Goal: Transaction & Acquisition: Purchase product/service

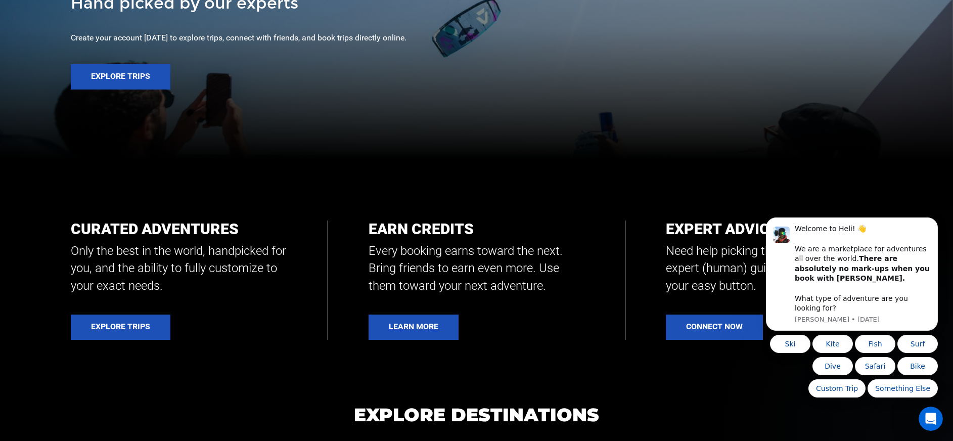
scroll to position [329, 0]
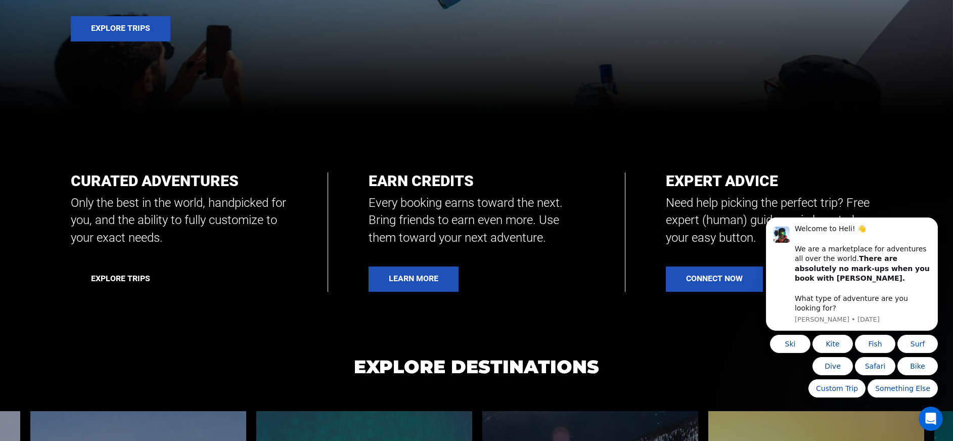
click at [117, 281] on link "Explore Trips" at bounding box center [121, 278] width 100 height 25
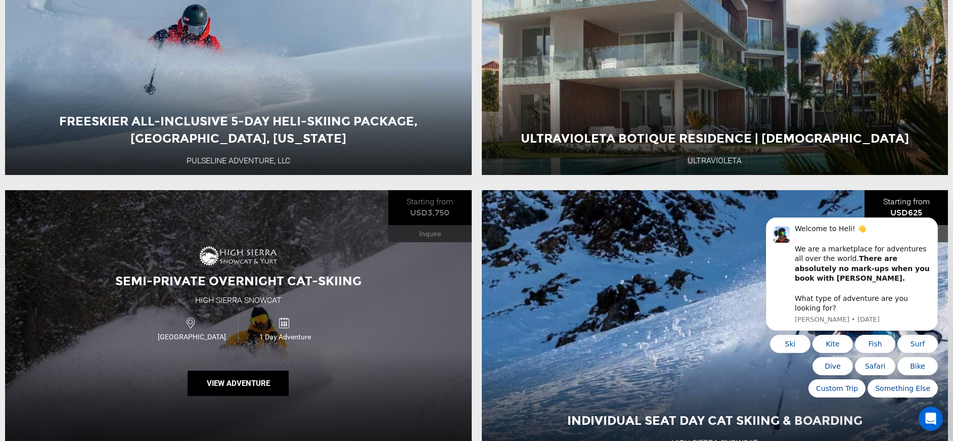
scroll to position [4, 0]
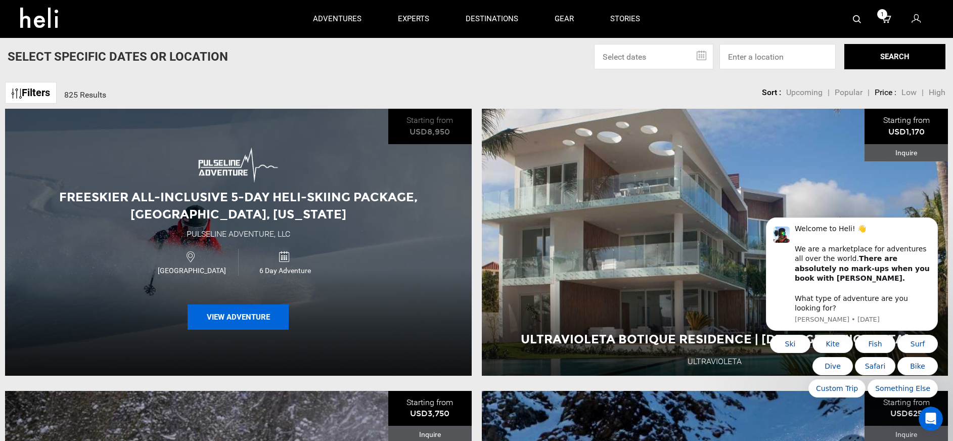
click at [242, 316] on button "View Adventure" at bounding box center [238, 316] width 101 height 25
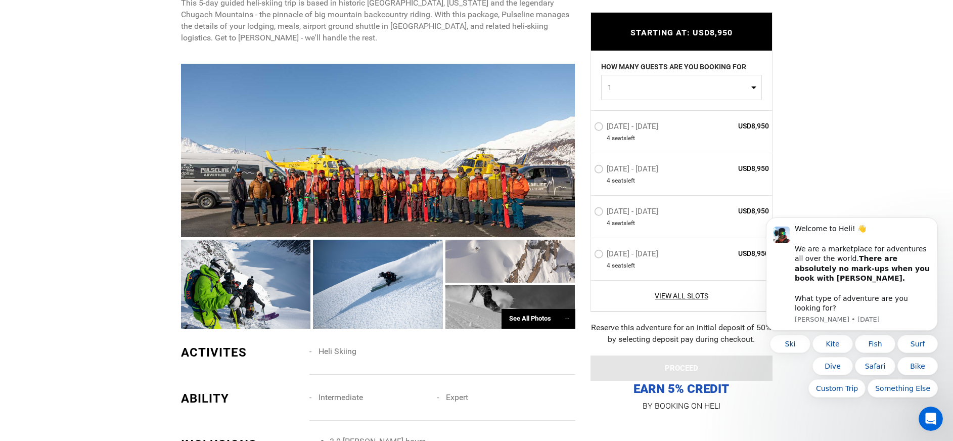
scroll to position [446, 0]
click at [600, 212] on label "[DATE] - [DATE]" at bounding box center [627, 213] width 67 height 12
click at [587, 212] on input "[DATE] - [DATE]" at bounding box center [587, 216] width 0 height 22
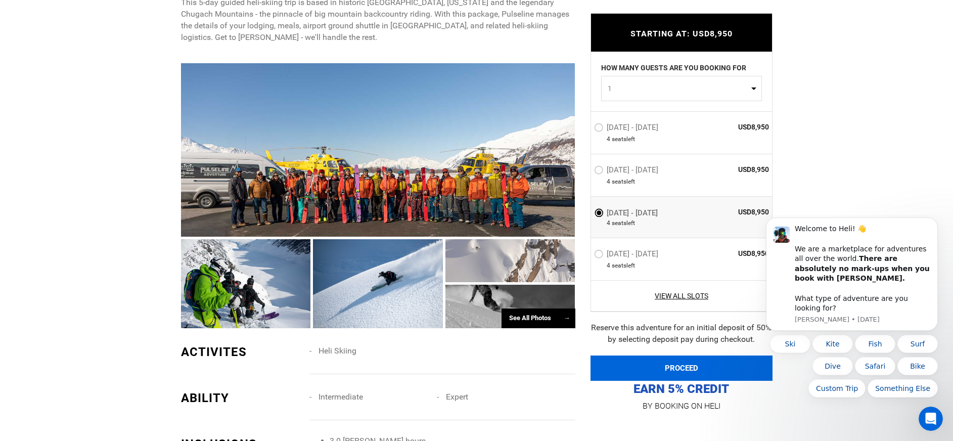
click at [684, 361] on button "PROCEED" at bounding box center [681, 367] width 182 height 25
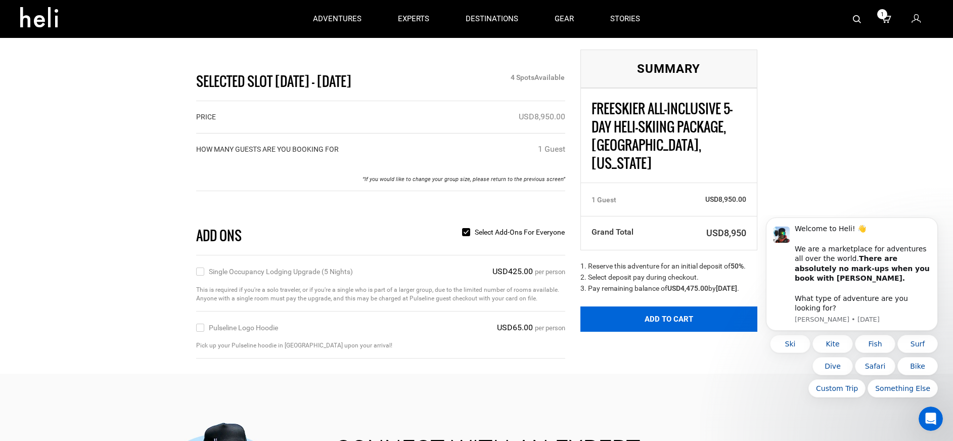
click at [654, 314] on button "Add to Cart" at bounding box center [668, 318] width 177 height 25
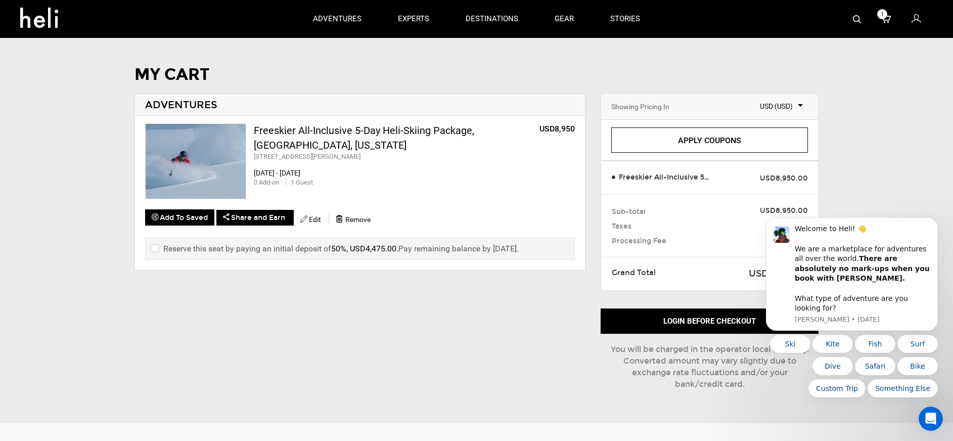
click at [153, 247] on input "checkbox" at bounding box center [154, 249] width 7 height 12
checkbox input "true"
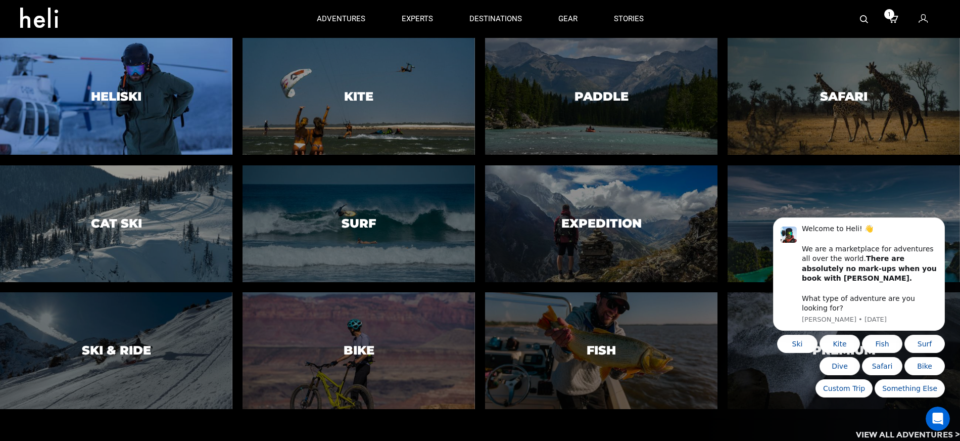
click at [134, 94] on h3 "Heliski" at bounding box center [116, 95] width 51 height 13
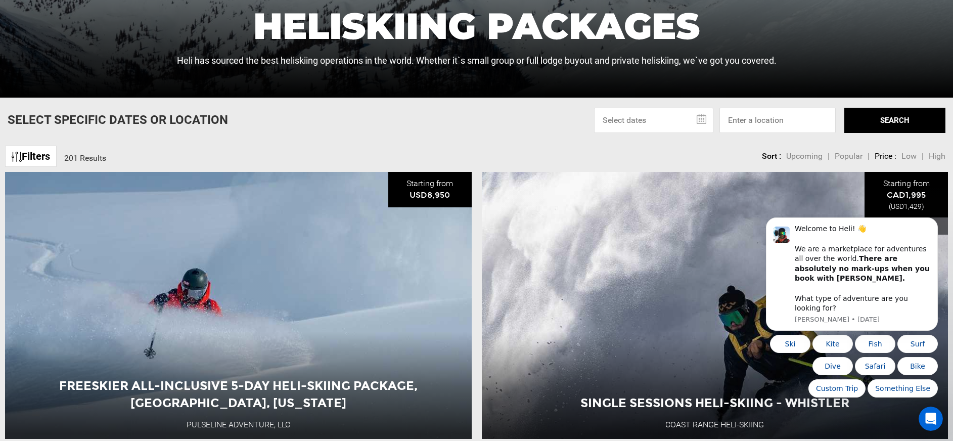
scroll to position [345, 0]
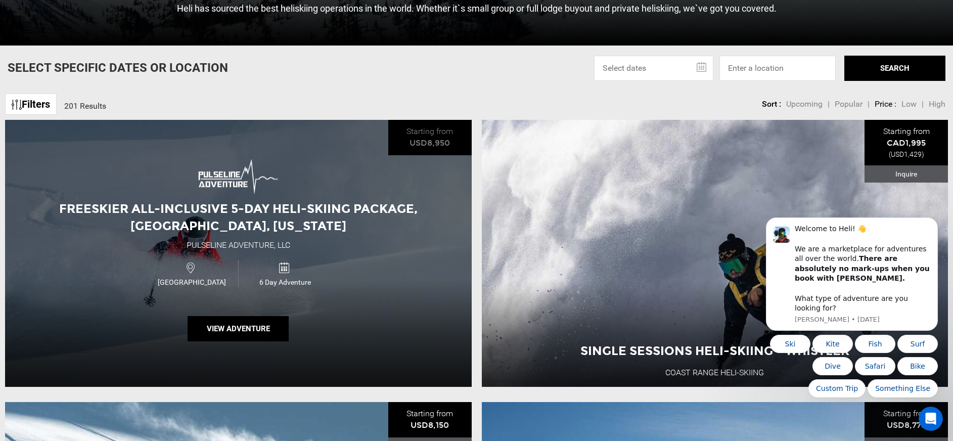
click at [269, 252] on div "Freeskier All-Inclusive 5-Day Heli-Skiing Package, [GEOGRAPHIC_DATA], [US_STATE…" at bounding box center [238, 253] width 466 height 267
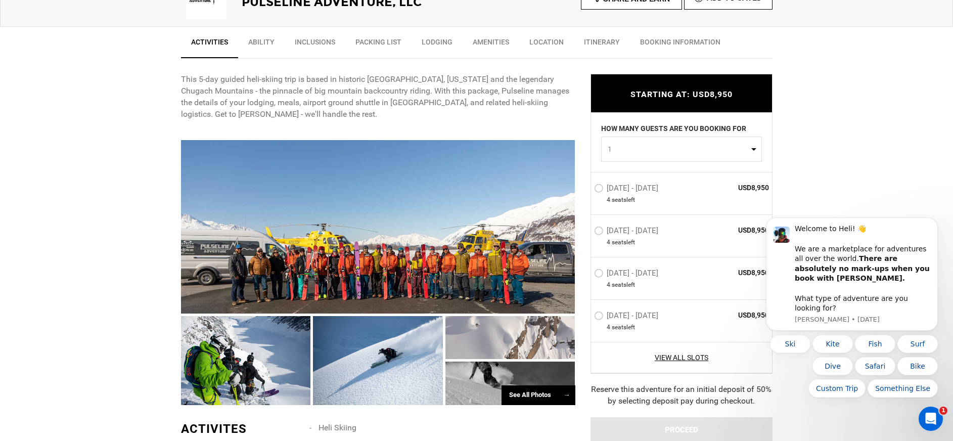
scroll to position [370, 0]
click at [599, 273] on label "[DATE] - [DATE]" at bounding box center [627, 274] width 67 height 12
click at [587, 273] on input "[DATE] - [DATE]" at bounding box center [587, 277] width 0 height 22
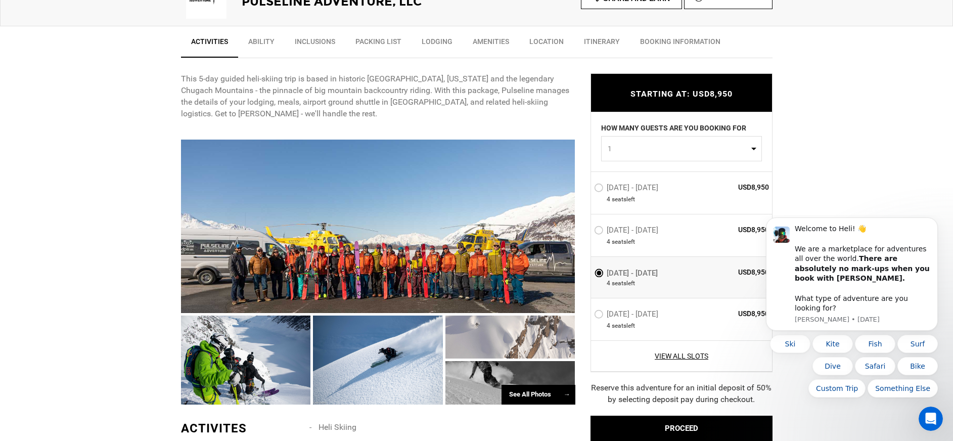
click at [672, 153] on span "1" at bounding box center [677, 148] width 141 height 10
click at [643, 192] on link "2" at bounding box center [681, 191] width 160 height 18
select select "2"
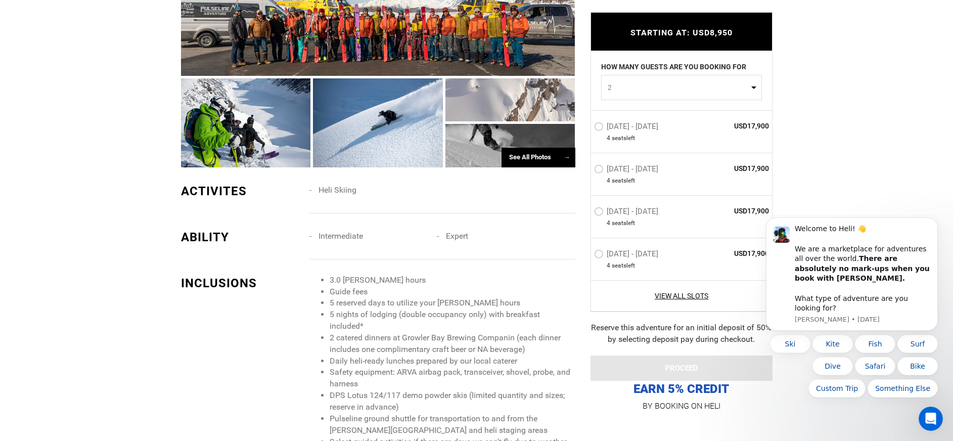
scroll to position [608, 0]
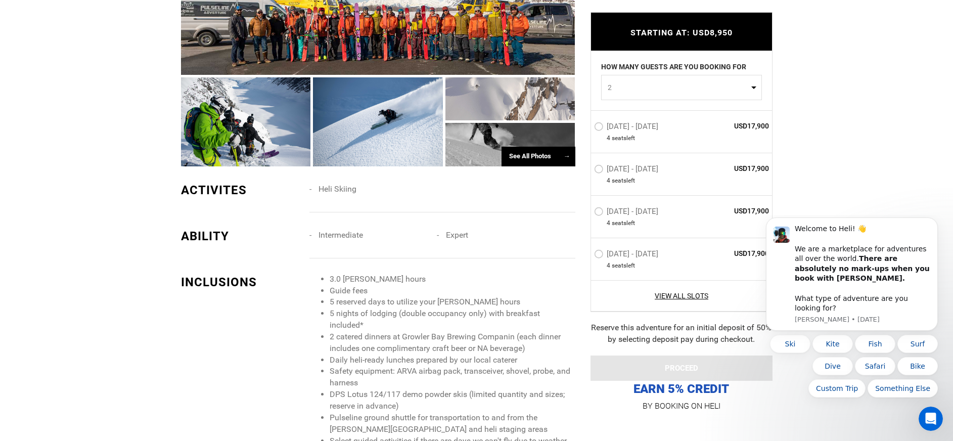
click at [600, 168] on label "[DATE] - [DATE]" at bounding box center [627, 170] width 67 height 12
click at [587, 168] on input "[DATE] - [DATE]" at bounding box center [587, 173] width 0 height 22
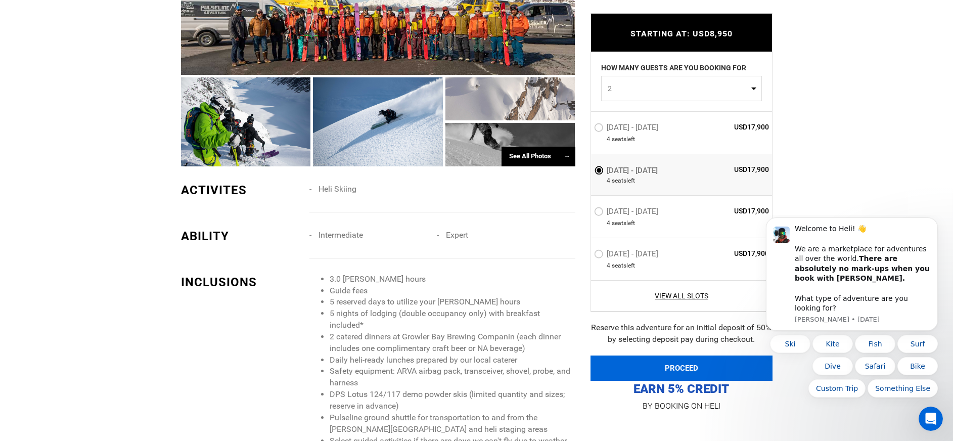
click at [689, 369] on button "PROCEED" at bounding box center [681, 367] width 182 height 25
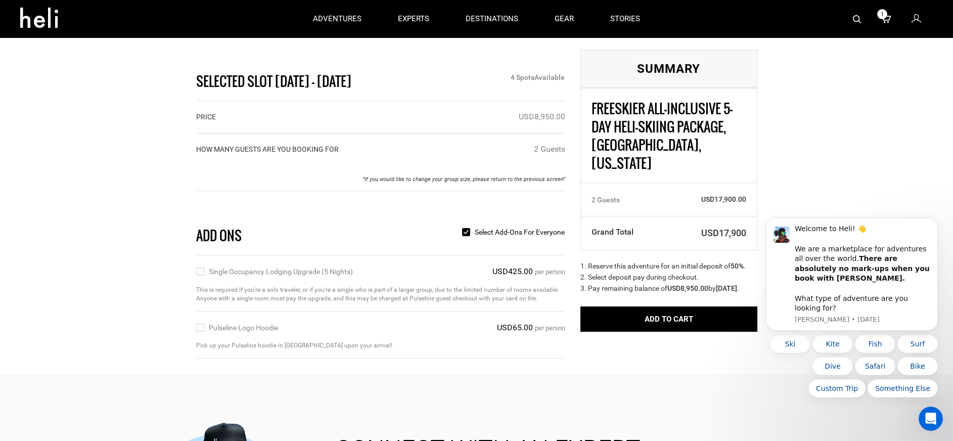
click at [199, 271] on input "Single Occupancy Lodging Upgrade (5 nights)" at bounding box center [199, 272] width 7 height 12
checkbox input "true"
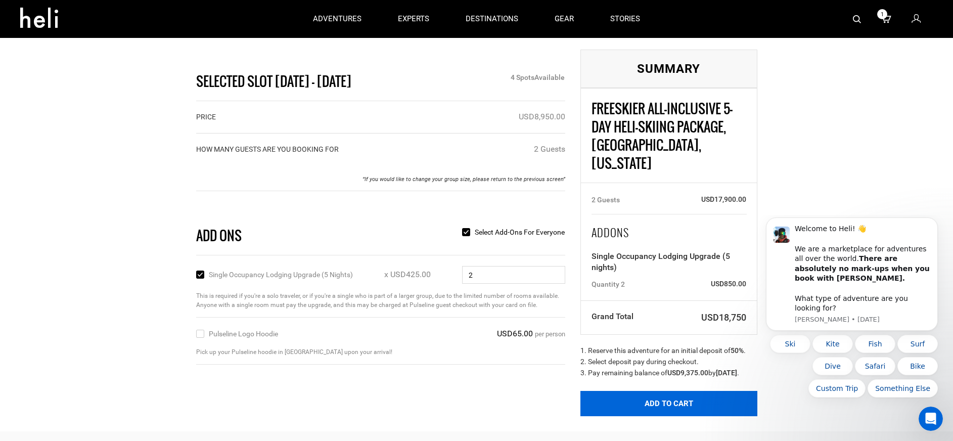
click at [640, 396] on button "Add to Cart" at bounding box center [668, 403] width 177 height 25
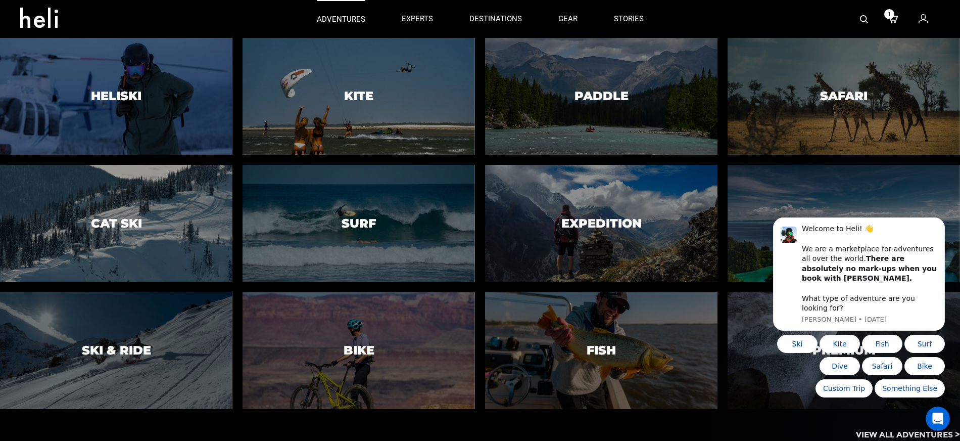
click at [329, 16] on p "adventures" at bounding box center [341, 19] width 49 height 11
